Goal: Transaction & Acquisition: Purchase product/service

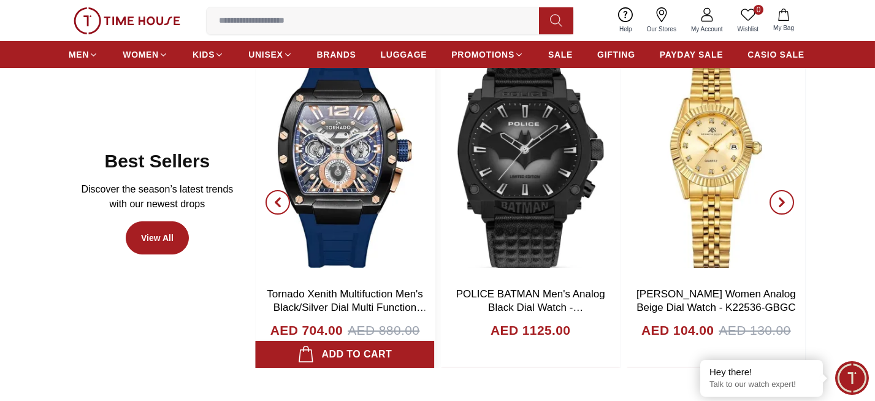
scroll to position [674, 0]
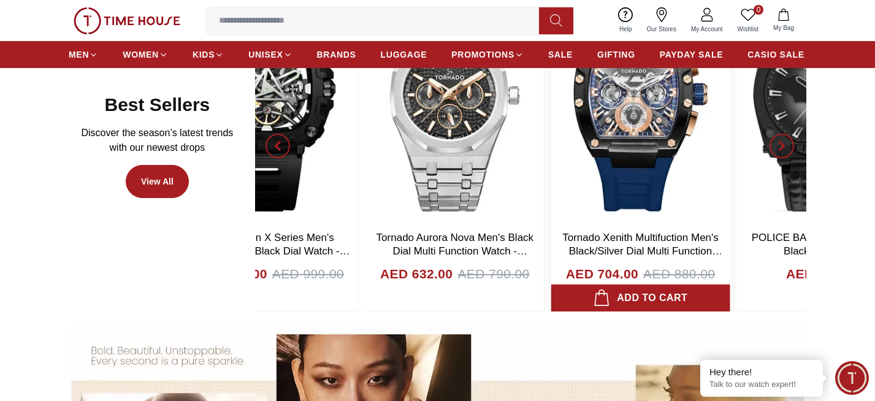
click at [650, 152] on img at bounding box center [640, 102] width 179 height 245
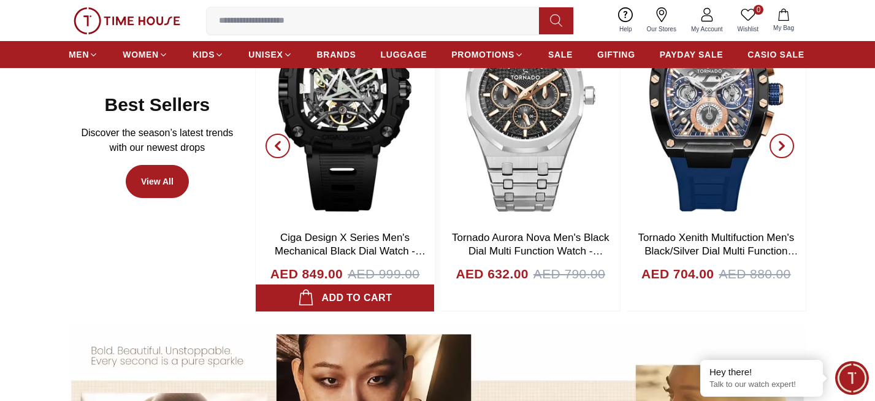
click at [416, 160] on img at bounding box center [345, 102] width 179 height 245
click at [435, 161] on img at bounding box center [345, 102] width 179 height 245
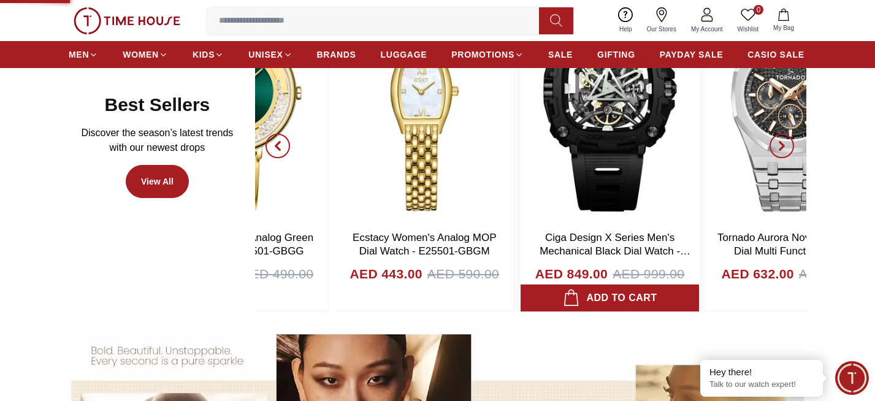
click at [696, 177] on img at bounding box center [609, 102] width 179 height 245
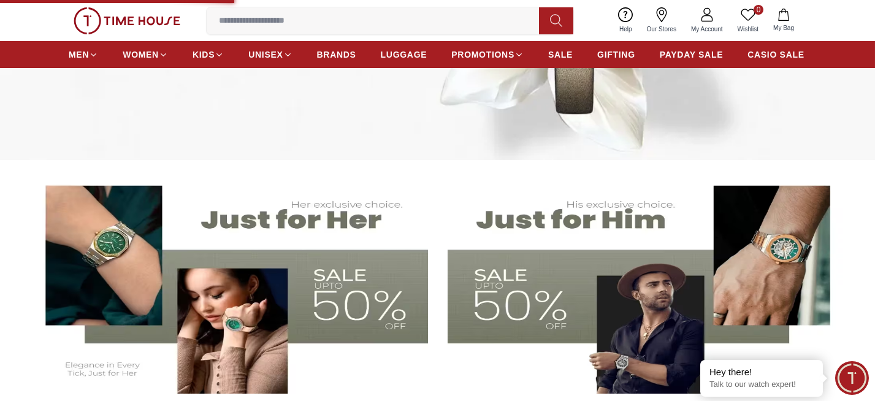
scroll to position [306, 0]
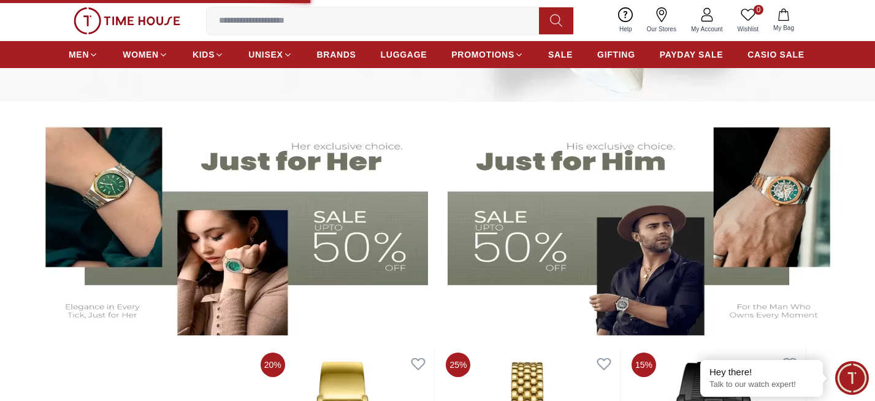
click at [553, 161] on img at bounding box center [646, 224] width 398 height 221
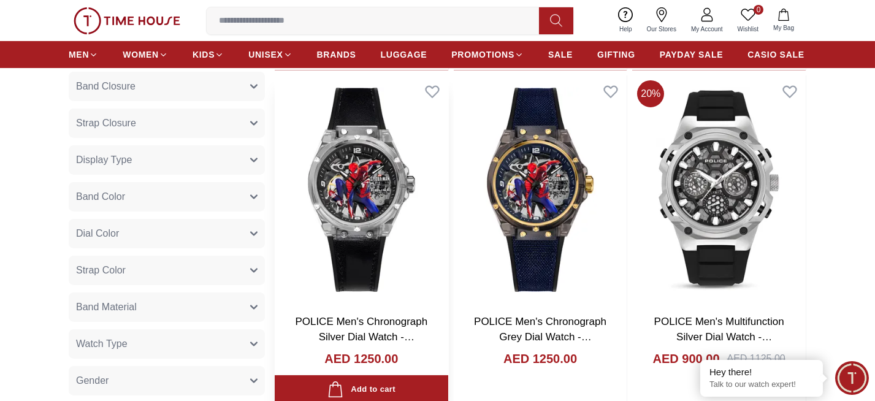
scroll to position [1839, 0]
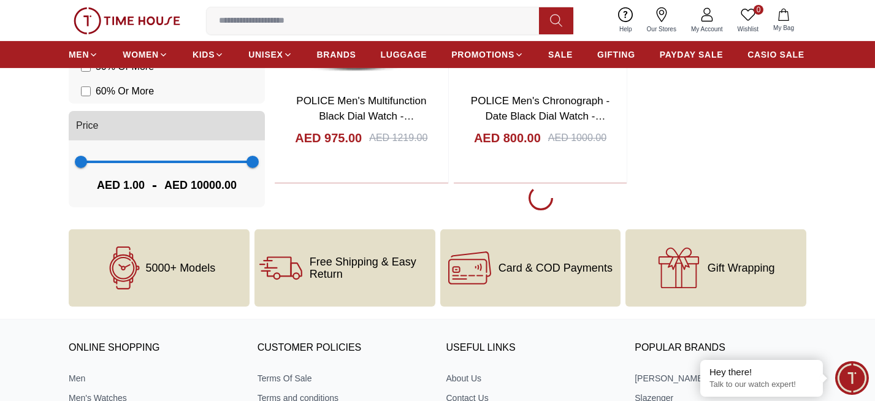
scroll to position [2329, 0]
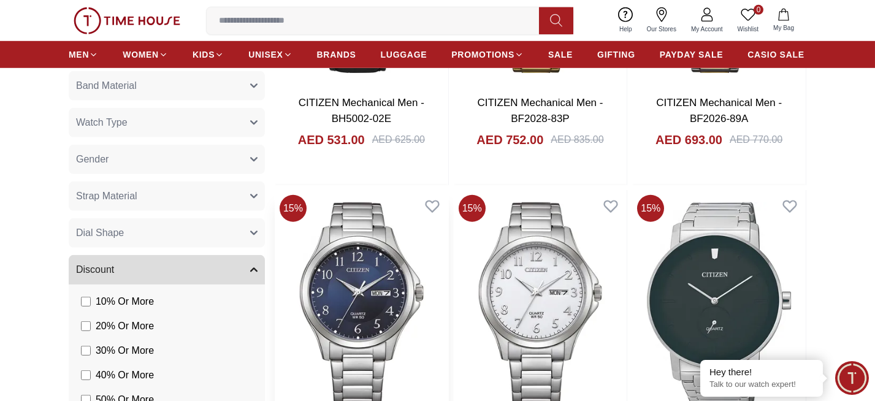
scroll to position [6497, 0]
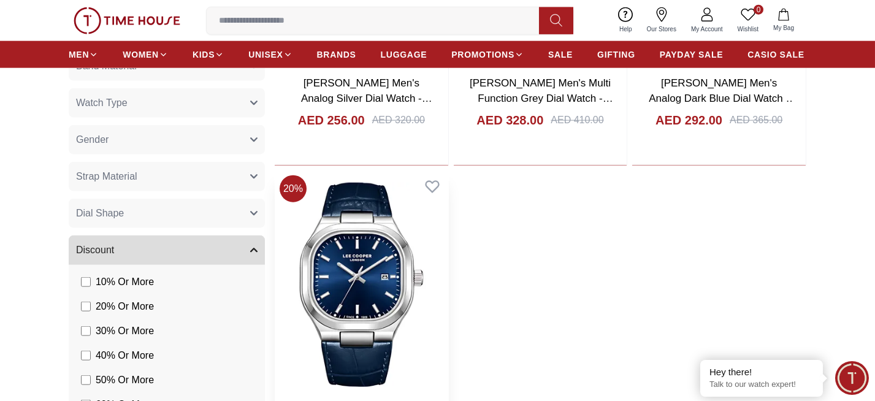
scroll to position [11156, 0]
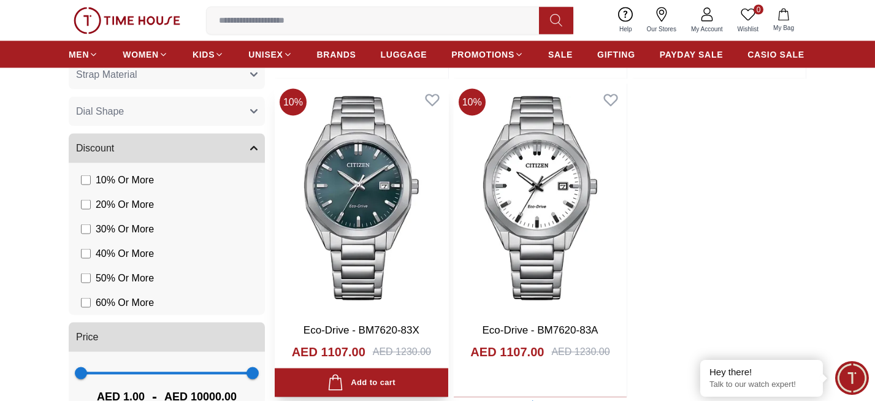
scroll to position [15507, 0]
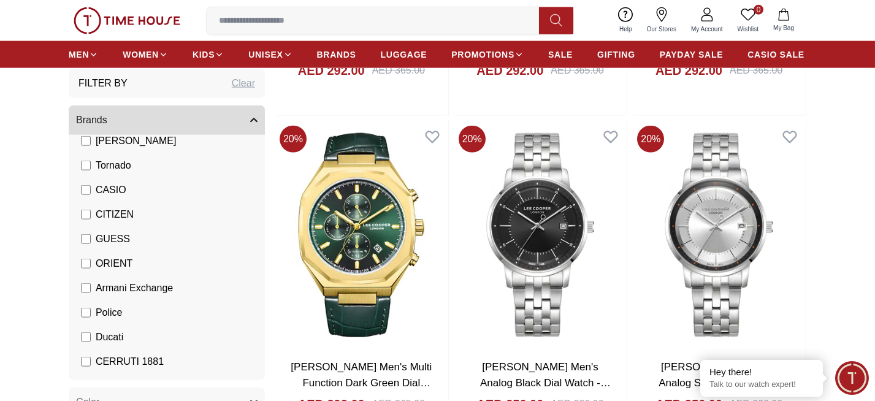
scroll to position [11824, 0]
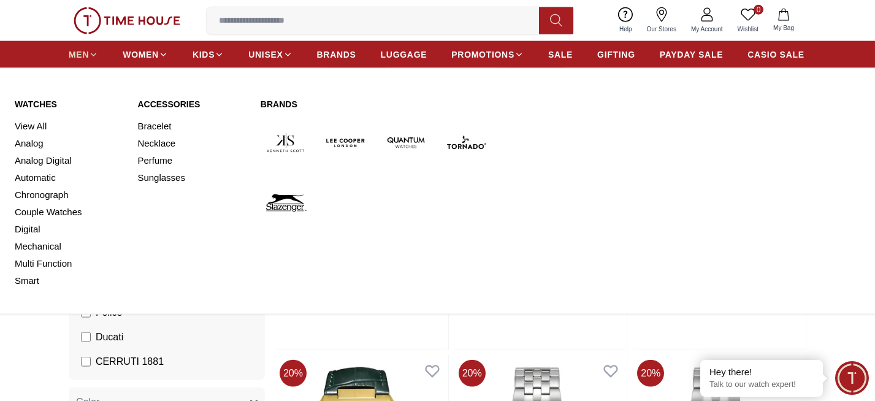
click at [85, 51] on span "MEN" at bounding box center [79, 54] width 20 height 12
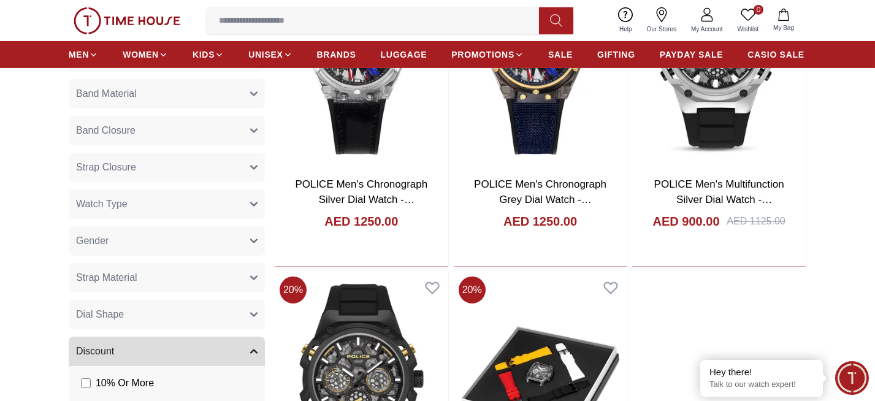
scroll to position [2145, 0]
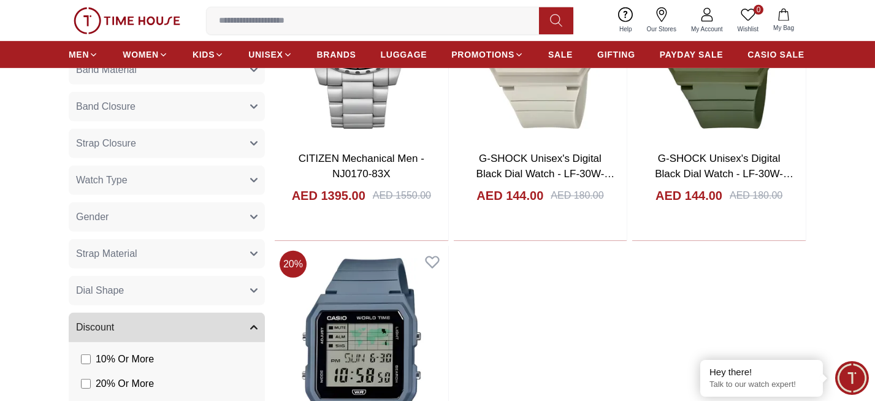
scroll to position [4352, 0]
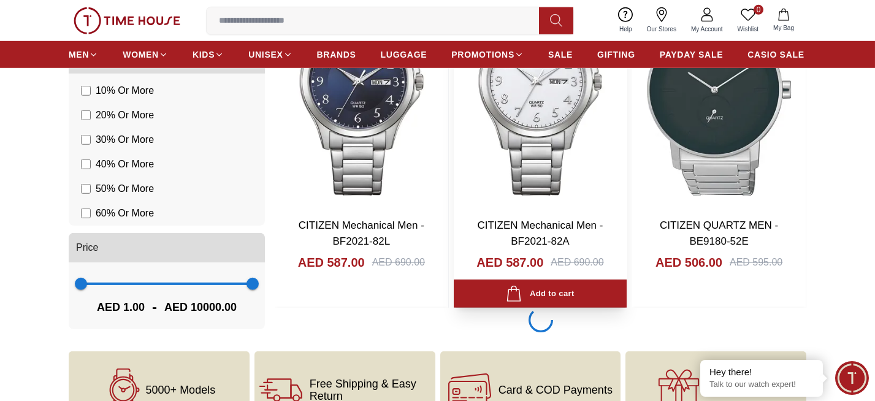
scroll to position [6620, 0]
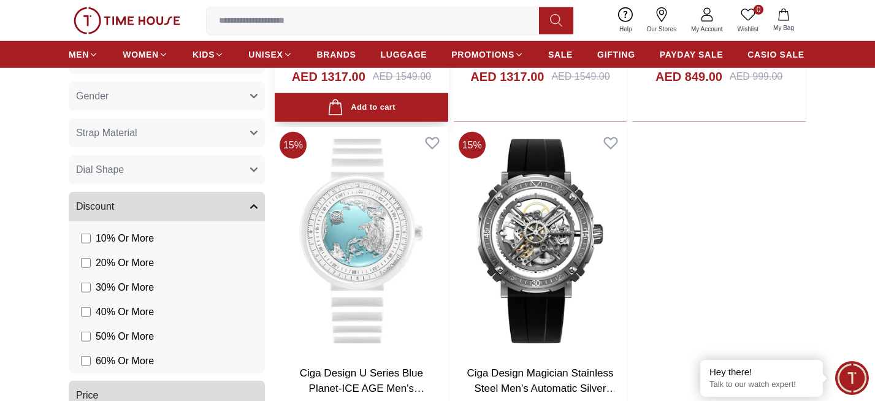
scroll to position [8826, 0]
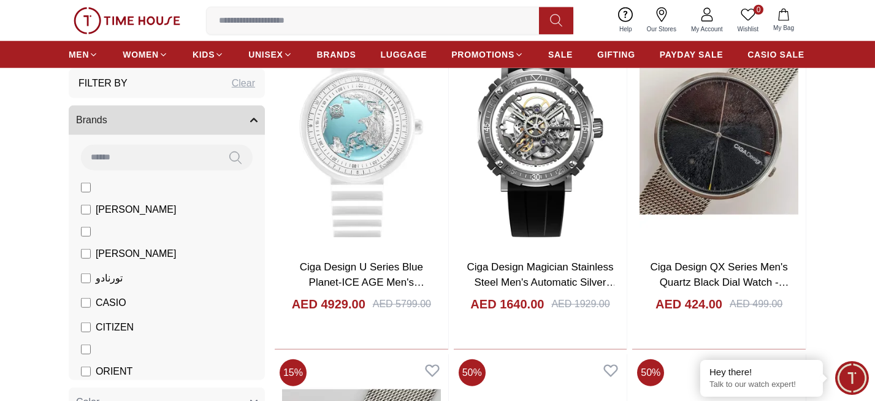
scroll to position [9043, 0]
